Goal: Information Seeking & Learning: Learn about a topic

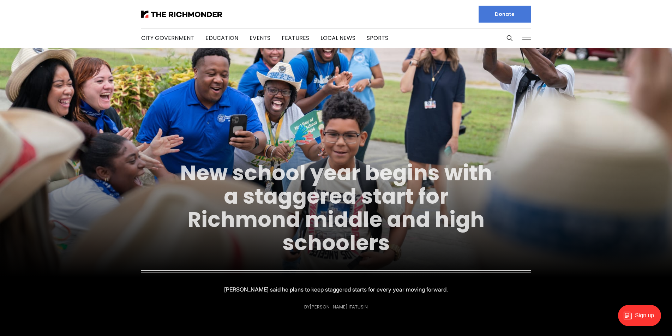
click at [294, 174] on link "New school year begins with a staggered start for Richmond middle and high scho…" at bounding box center [336, 208] width 312 height 100
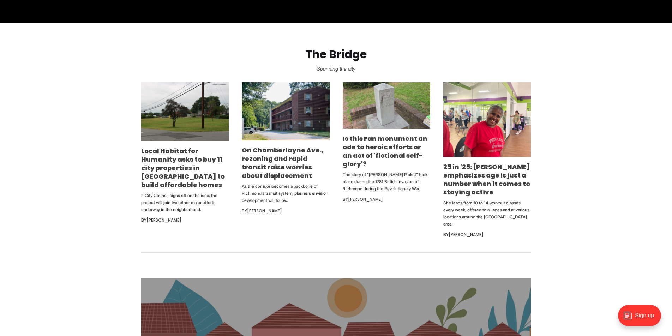
scroll to position [403, 0]
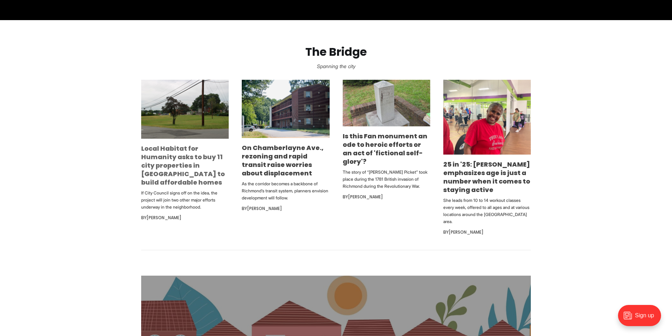
click at [169, 161] on link "Local Habitat for Humanity asks to buy 11 city properties in Northside to build…" at bounding box center [183, 165] width 84 height 43
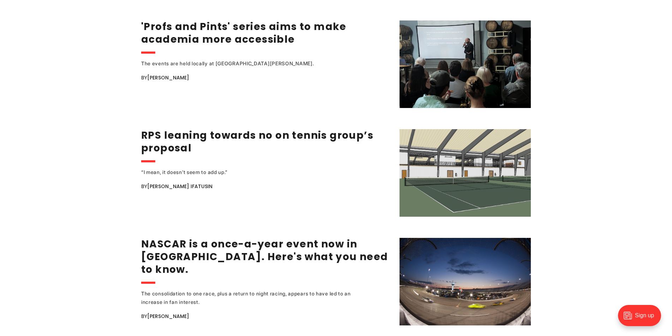
scroll to position [949, 0]
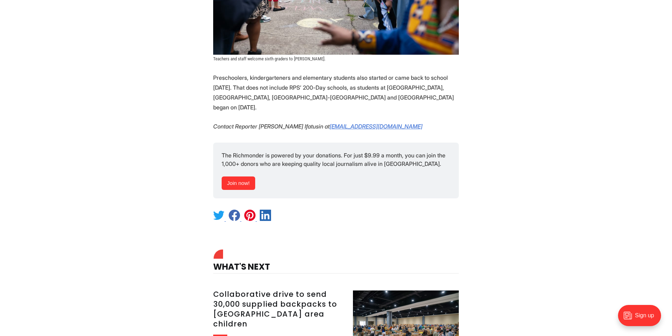
scroll to position [1143, 0]
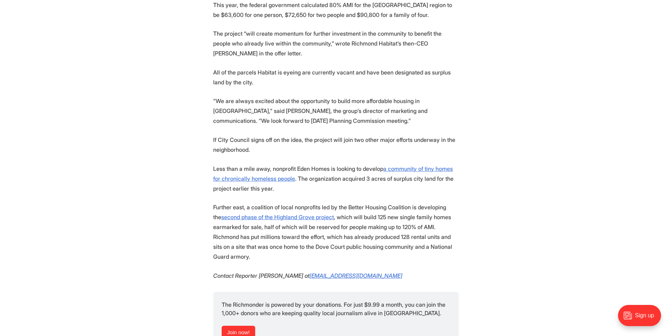
scroll to position [728, 0]
